Goal: Task Accomplishment & Management: Manage account settings

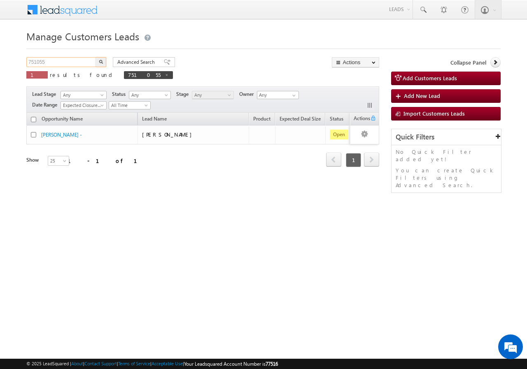
click at [76, 62] on input "751055" at bounding box center [61, 62] width 70 height 10
type input "7"
paste input "753291"
type input "753291"
click at [96, 57] on button "button" at bounding box center [101, 62] width 11 height 10
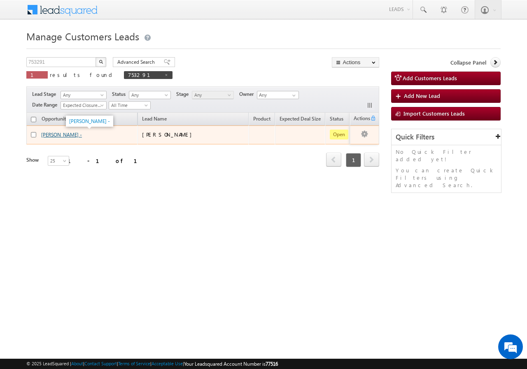
click at [47, 134] on link "Rohit Jatav -" at bounding box center [61, 135] width 41 height 6
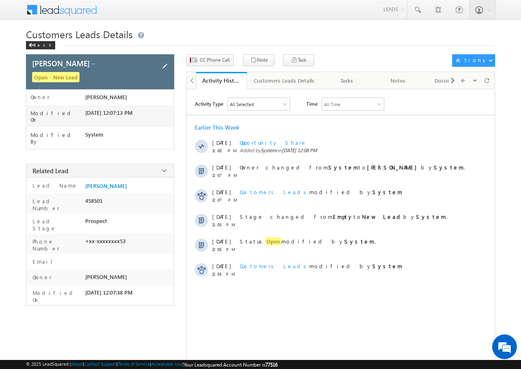
click at [166, 68] on span at bounding box center [164, 66] width 9 height 9
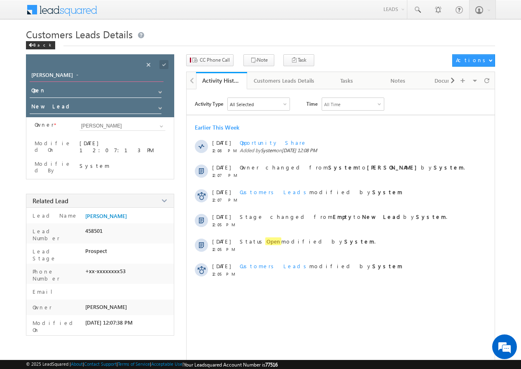
click at [68, 72] on input "Rohit Jatav -" at bounding box center [97, 76] width 134 height 12
type input "R"
type input "[PERSON_NAME]"
click at [164, 64] on span at bounding box center [163, 64] width 9 height 9
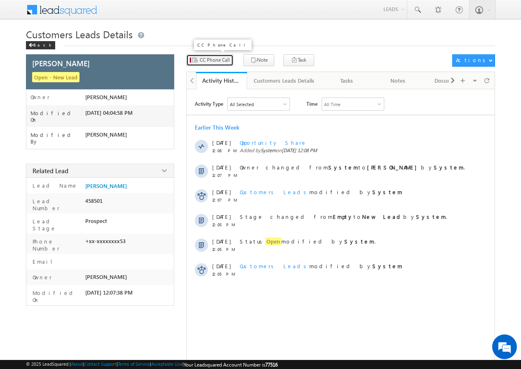
click at [218, 59] on span "CC Phone Call" at bounding box center [215, 59] width 30 height 7
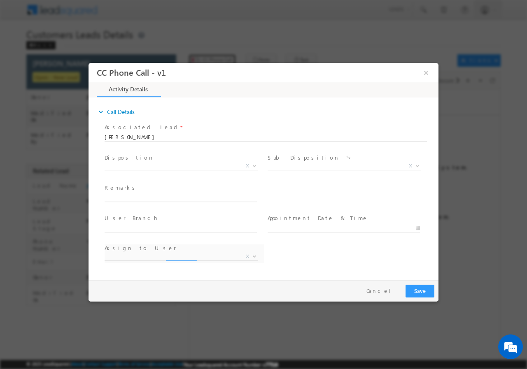
select select "abhishek.sengar@sgrlimited.in"
click at [253, 166] on span at bounding box center [254, 165] width 8 height 11
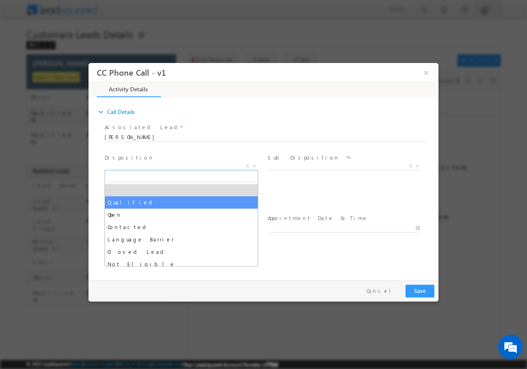
drag, startPoint x: 140, startPoint y: 201, endPoint x: 299, endPoint y: 169, distance: 162.6
select select "Qualified"
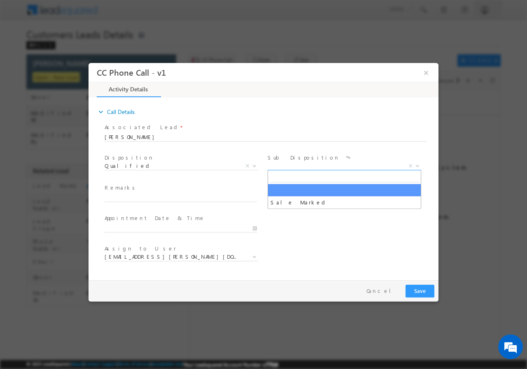
drag, startPoint x: 418, startPoint y: 165, endPoint x: 402, endPoint y: 169, distance: 16.2
click at [416, 165] on b at bounding box center [417, 165] width 5 height 3
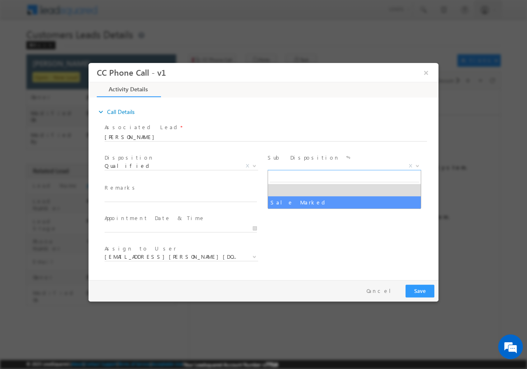
drag, startPoint x: 315, startPoint y: 200, endPoint x: 313, endPoint y: 217, distance: 16.6
select select "Sale Marked"
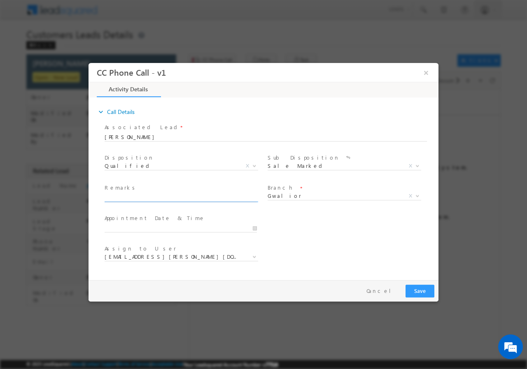
click at [135, 198] on input "text" at bounding box center [181, 198] width 152 height 8
paste input "Campaign - VB_Know_More /MOB -7771921153 Unique ID 753291 /BARAT SINGH / AGE-42…"
type input "Campaign - VB_Know_More /MOB -7771921153 Unique ID 753291 /BARAT SINGH / AGE-42…"
click at [253, 230] on input "08/14/2025 3:55 PM" at bounding box center [181, 228] width 152 height 8
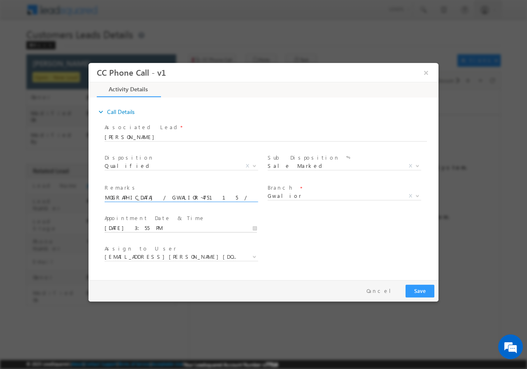
scroll to position [0, 0]
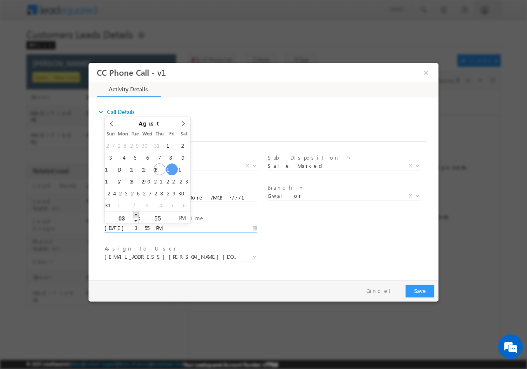
type input "08/15/2025 4:55 PM"
type input "04"
click at [136, 213] on span at bounding box center [136, 214] width 6 height 6
type input "08/15/2025 5:55 PM"
type input "05"
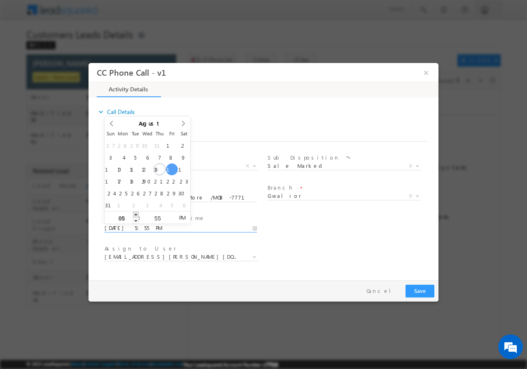
click at [136, 213] on span at bounding box center [136, 214] width 6 height 6
type input "08/15/2025 6:55 PM"
type input "06"
click at [136, 213] on span at bounding box center [136, 214] width 6 height 6
type input "08/15/2025 7:55 PM"
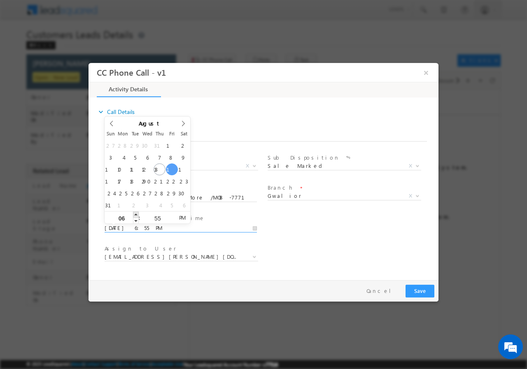
type input "07"
click at [136, 213] on span at bounding box center [136, 214] width 6 height 6
type input "08/15/2025 8:55 PM"
type input "08"
click at [136, 213] on span at bounding box center [136, 214] width 6 height 6
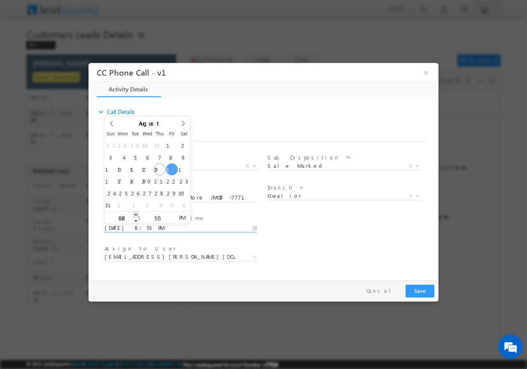
type input "08/15/2025 9:55 PM"
type input "09"
click at [136, 213] on span at bounding box center [136, 214] width 6 height 6
type input "08/15/2025 10:55 PM"
type input "10"
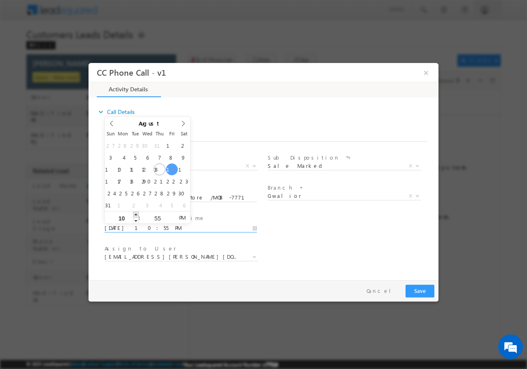
click at [136, 213] on span at bounding box center [136, 214] width 6 height 6
type input "08/15/2025 11:55 PM"
type input "11"
click at [136, 213] on span at bounding box center [136, 214] width 6 height 6
type input "08/15/2025 11:54 PM"
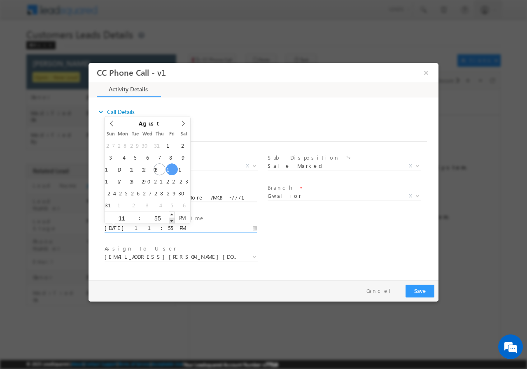
type input "54"
click at [171, 221] on span at bounding box center [172, 220] width 6 height 6
type input "08/15/2025 11:53 PM"
type input "53"
click at [171, 219] on span at bounding box center [172, 220] width 6 height 6
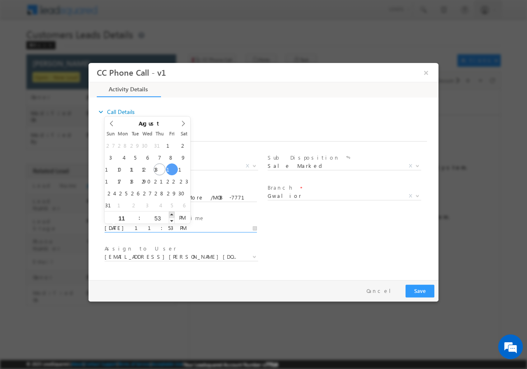
type input "08/15/2025 11:54 PM"
type input "54"
click at [172, 214] on span at bounding box center [172, 214] width 6 height 6
type input "08/15/2025 11:55 PM"
type input "55"
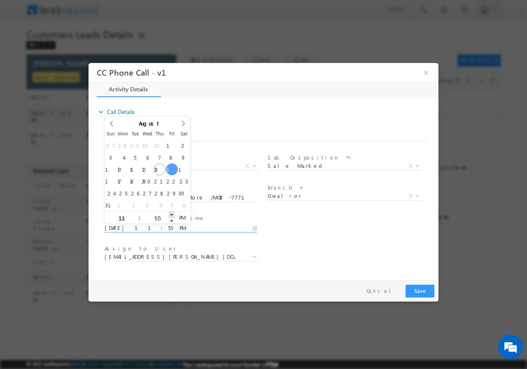
click at [172, 214] on span at bounding box center [172, 214] width 6 height 6
type input "08/15/2025 11:56 PM"
type input "56"
click at [172, 214] on span at bounding box center [172, 214] width 6 height 6
type input "08/15/2025 11:57 PM"
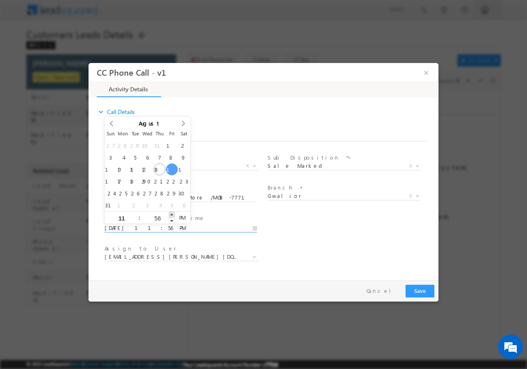
type input "57"
click at [172, 214] on span at bounding box center [172, 214] width 6 height 6
type input "08/15/2025 11:58 PM"
type input "58"
click at [172, 214] on span at bounding box center [172, 214] width 6 height 6
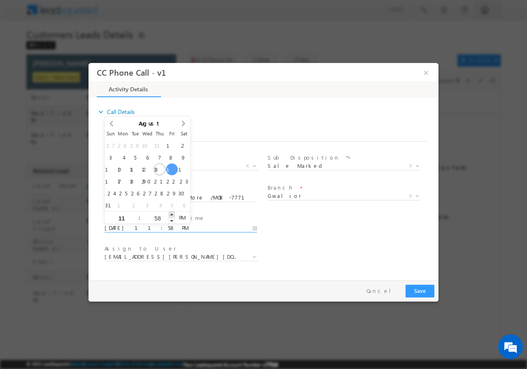
type input "08/15/2025 11:59 PM"
type input "59"
click at [172, 214] on span at bounding box center [172, 214] width 6 height 6
type input "08/15/2025 12:00 AM"
type input "12"
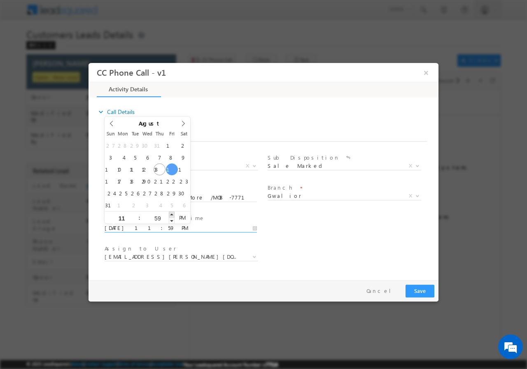
type input "00"
click at [172, 214] on span at bounding box center [172, 214] width 6 height 6
type input "08/15/2025 11:00 PM"
type input "11"
click at [134, 220] on span at bounding box center [136, 220] width 6 height 6
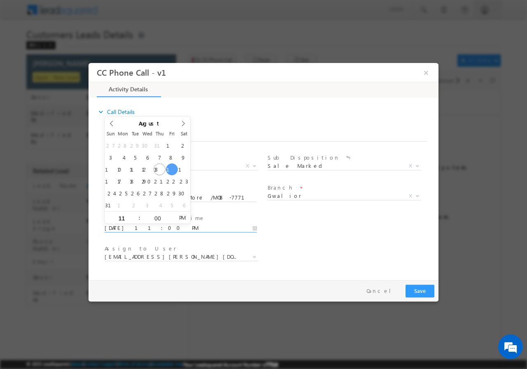
type input "08/15/2025 11:00 AM"
click at [181, 218] on span "PM" at bounding box center [182, 217] width 15 height 12
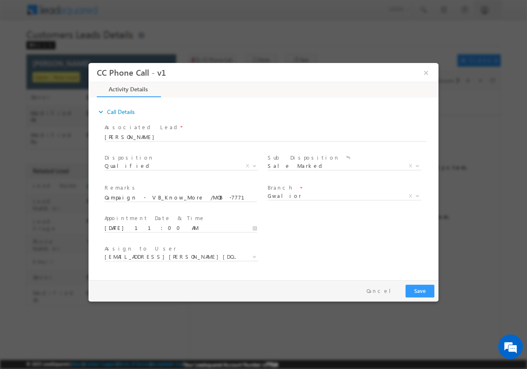
drag, startPoint x: 303, startPoint y: 232, endPoint x: 291, endPoint y: 233, distance: 12.0
click at [302, 232] on div "User Branch * Appointment Date & Time * 08/15/2025 11:00 AM" at bounding box center [271, 227] width 336 height 30
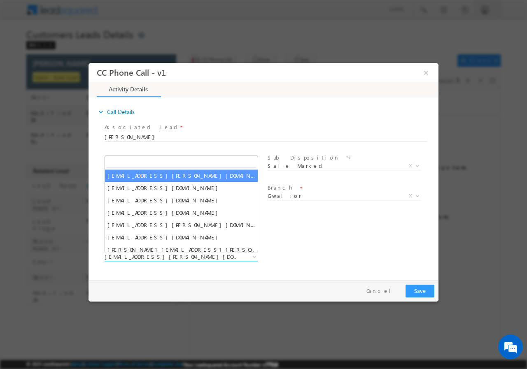
click at [216, 256] on span "abhishek.sengar@sgrlimited.in" at bounding box center [172, 256] width 134 height 7
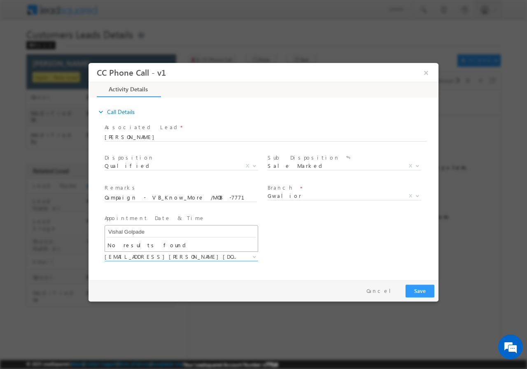
click at [221, 231] on input "Vishal Golpade" at bounding box center [182, 232] width 150 height 10
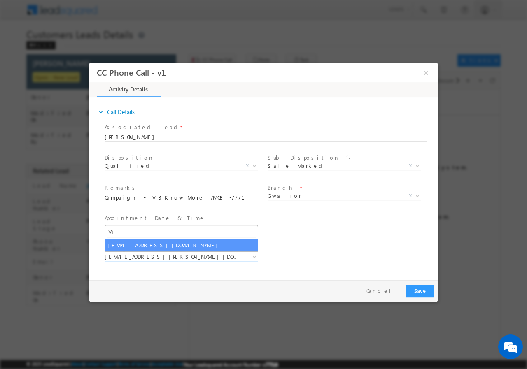
type input "V"
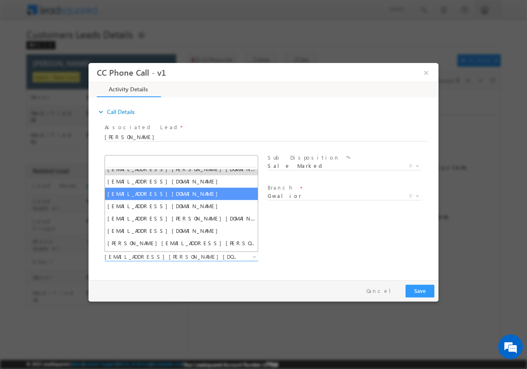
scroll to position [16, 0]
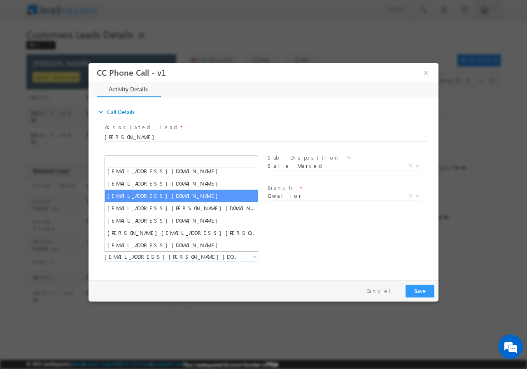
paste input "vishal.g@sgrlimited.in"
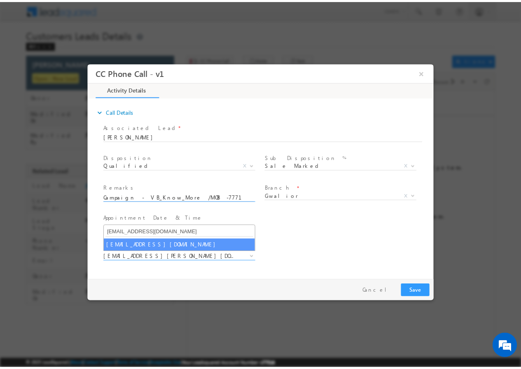
scroll to position [0, 0]
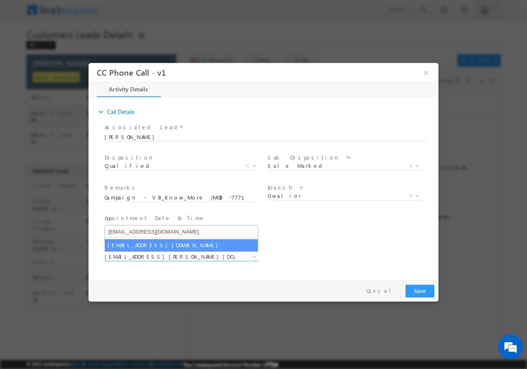
type input "vishal.g@sgrlimited.in"
select select "vishal.g@sgrlimited.in"
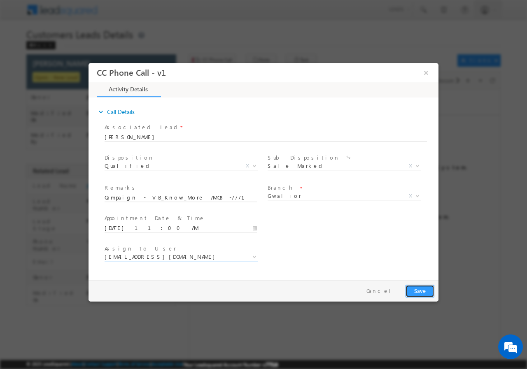
click at [421, 292] on button "Save" at bounding box center [420, 291] width 29 height 13
